Goal: Information Seeking & Learning: Learn about a topic

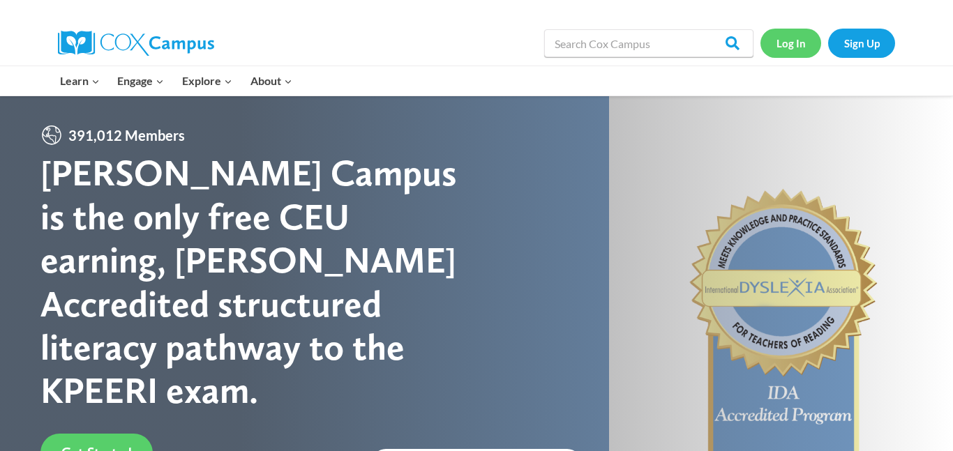
click at [802, 36] on link "Log In" at bounding box center [791, 43] width 61 height 29
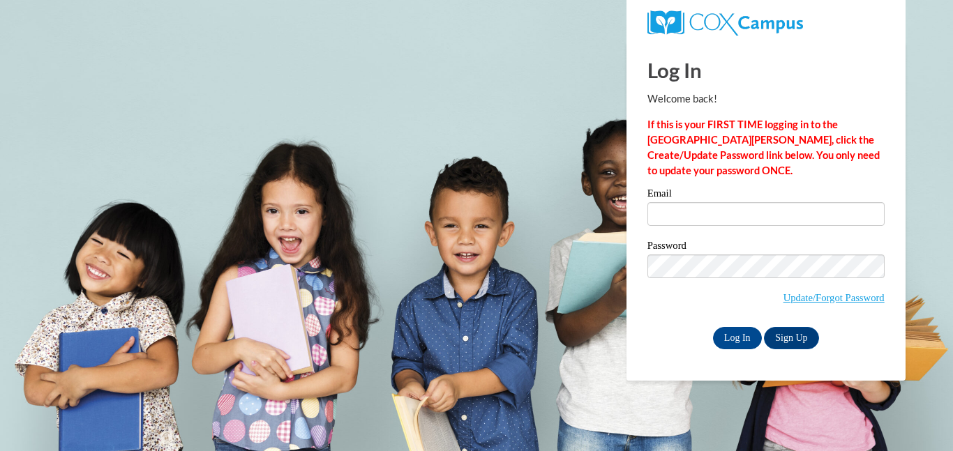
click at [656, 140] on strong "If this is your FIRST TIME logging in to the NEW Cox Campus, click the Create/U…" at bounding box center [764, 148] width 232 height 58
click at [715, 255] on span "Update/Forgot Password" at bounding box center [766, 284] width 237 height 58
click at [680, 211] on input "Email" at bounding box center [766, 214] width 237 height 24
type input "lameshaanderson70@gmail.com"
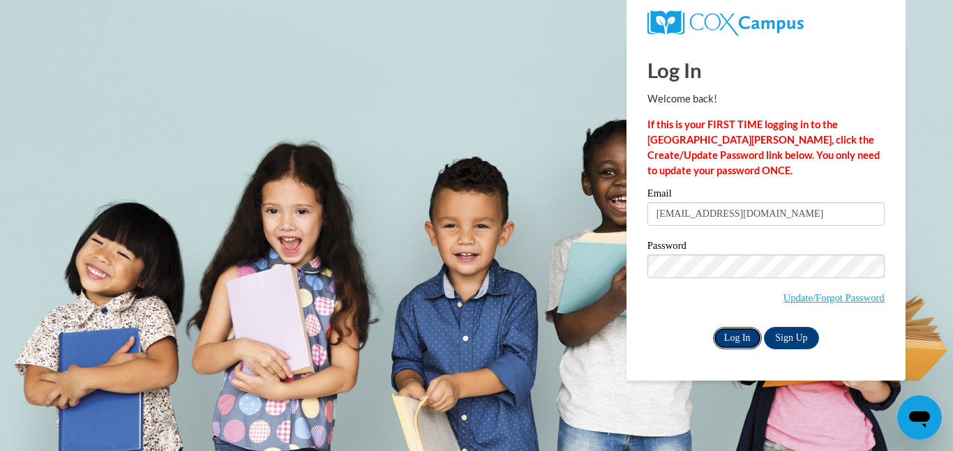
click at [735, 333] on input "Log In" at bounding box center [737, 338] width 49 height 22
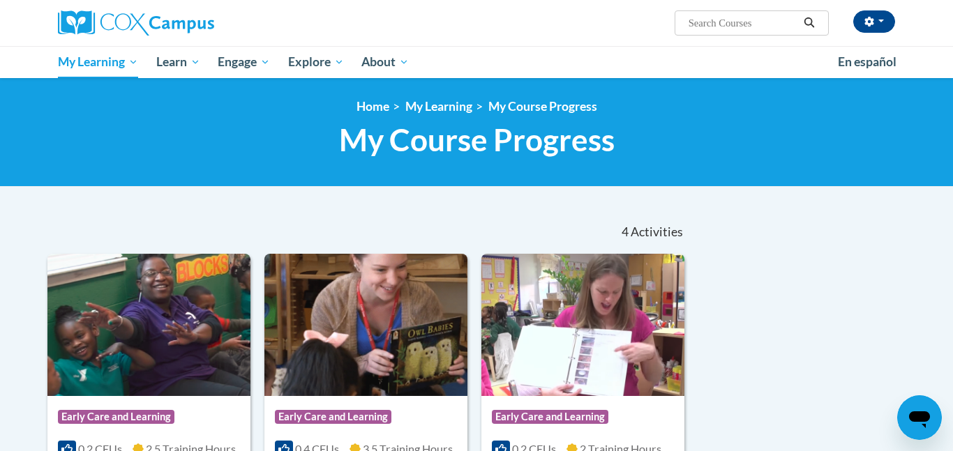
click at [592, 124] on span "My Course Progress" at bounding box center [477, 139] width 276 height 37
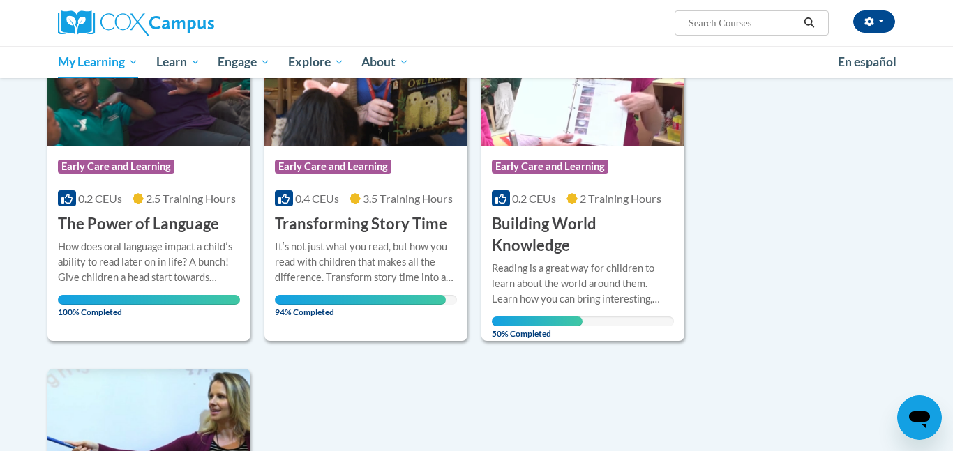
scroll to position [250, 0]
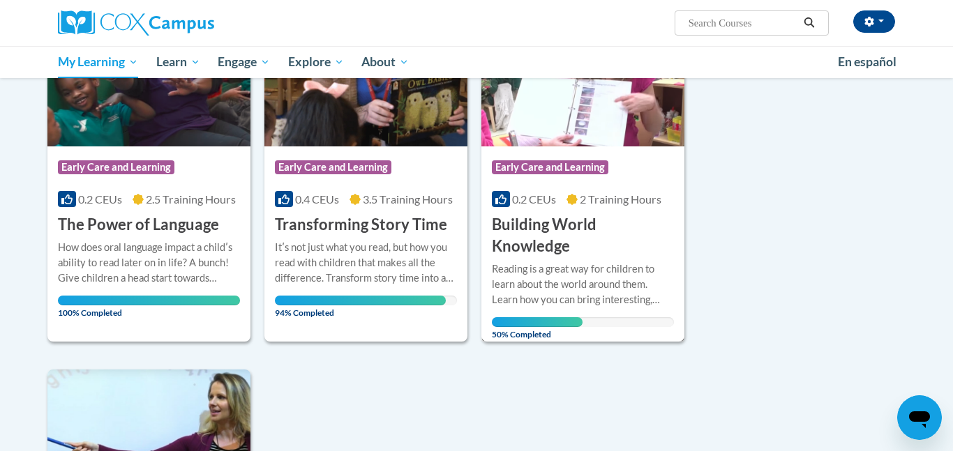
click at [567, 221] on h3 "Building World Knowledge" at bounding box center [583, 235] width 182 height 43
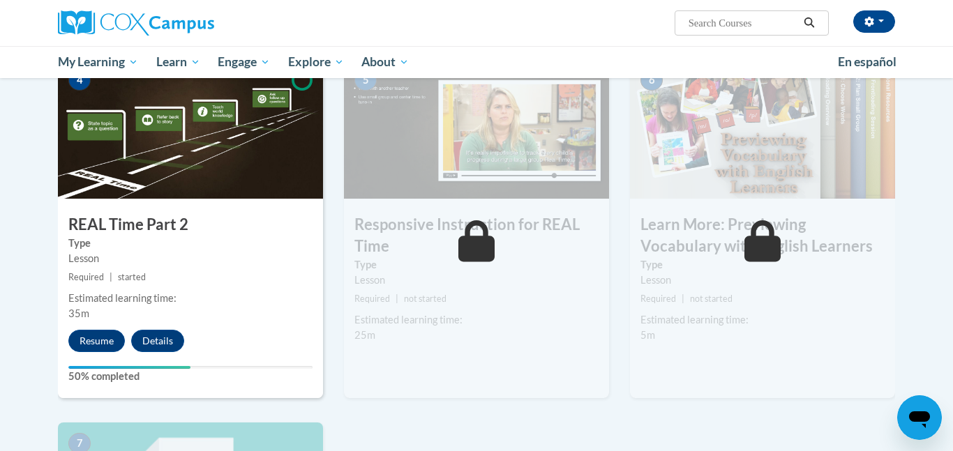
scroll to position [715, 0]
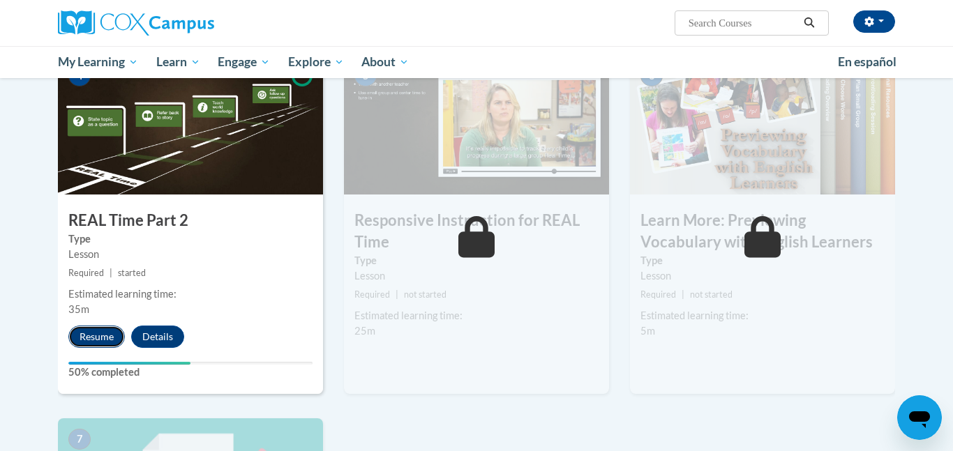
click at [88, 343] on button "Resume" at bounding box center [96, 337] width 57 height 22
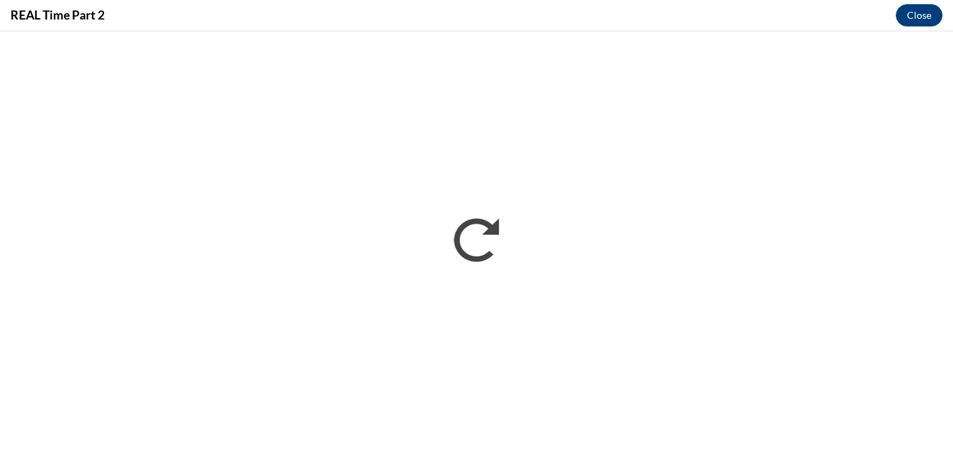
scroll to position [0, 0]
click at [931, 15] on button "Close" at bounding box center [919, 15] width 47 height 22
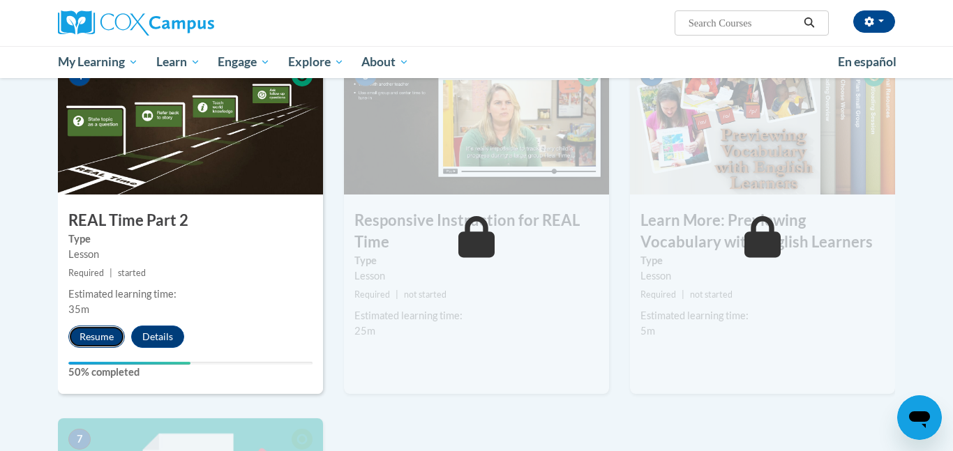
click at [94, 343] on button "Resume" at bounding box center [96, 337] width 57 height 22
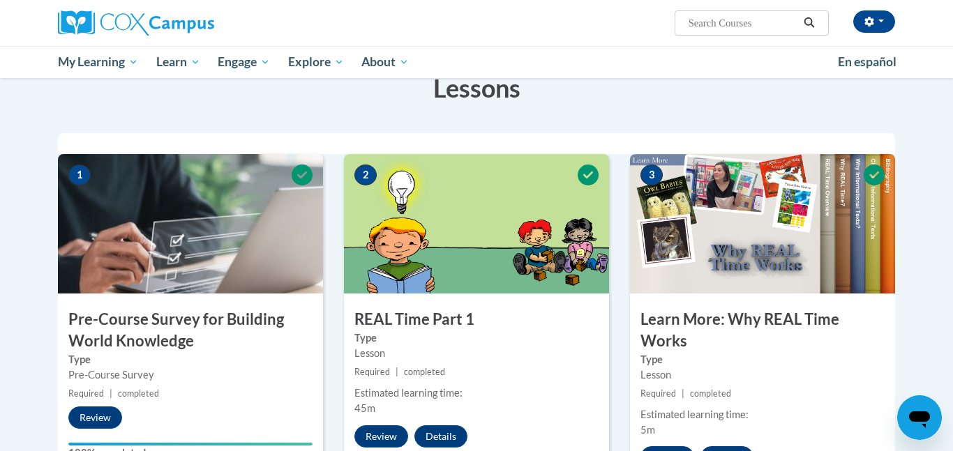
scroll to position [235, 0]
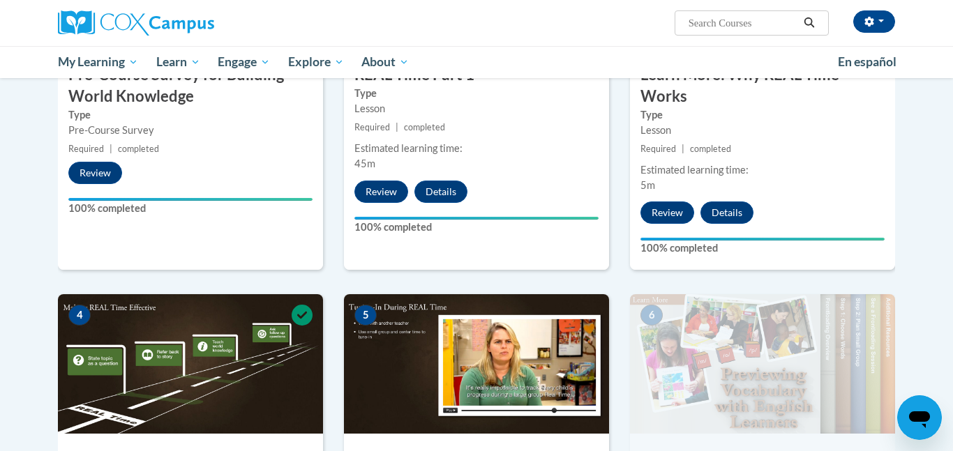
click at [493, 188] on div "2 REAL Time Part 1 Type Lesson Required | completed Estimated learning time: 45…" at bounding box center [476, 89] width 265 height 361
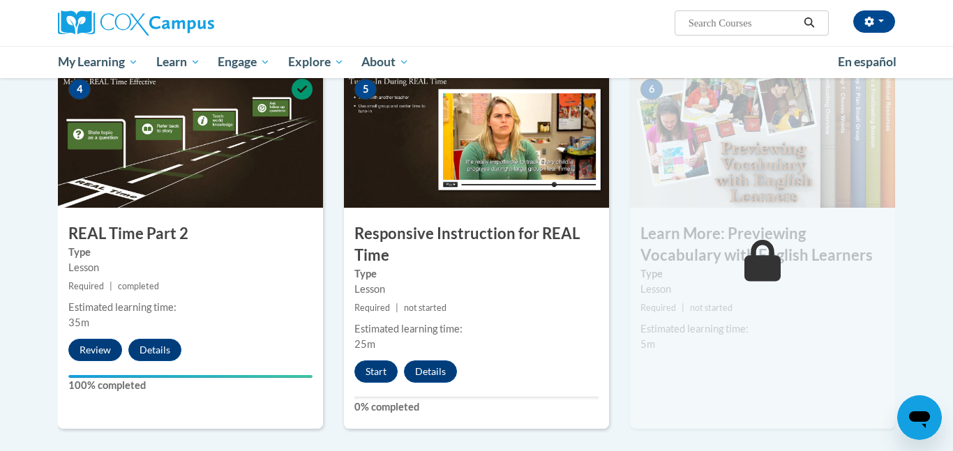
scroll to position [706, 0]
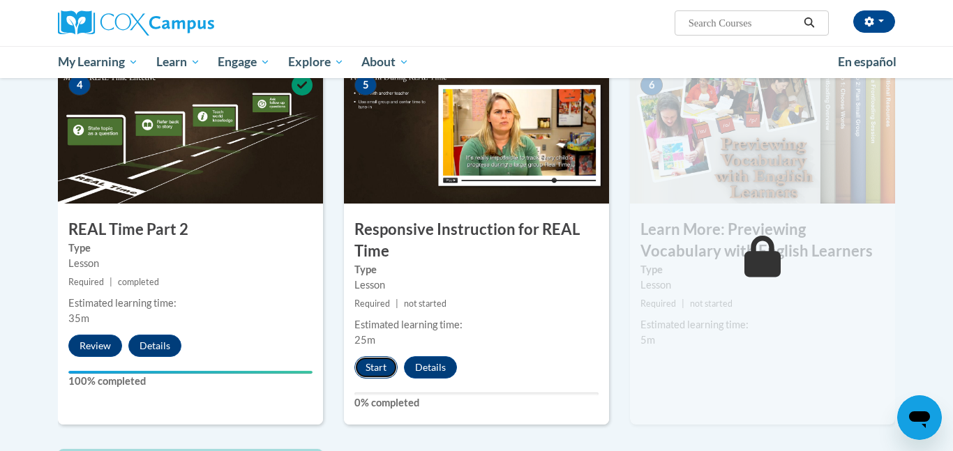
click at [369, 367] on button "Start" at bounding box center [375, 368] width 43 height 22
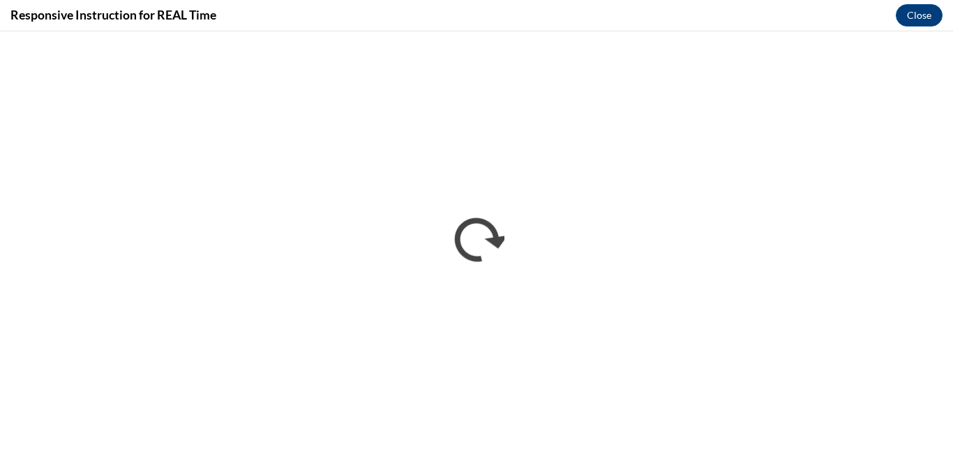
scroll to position [0, 0]
